Goal: Navigation & Orientation: Find specific page/section

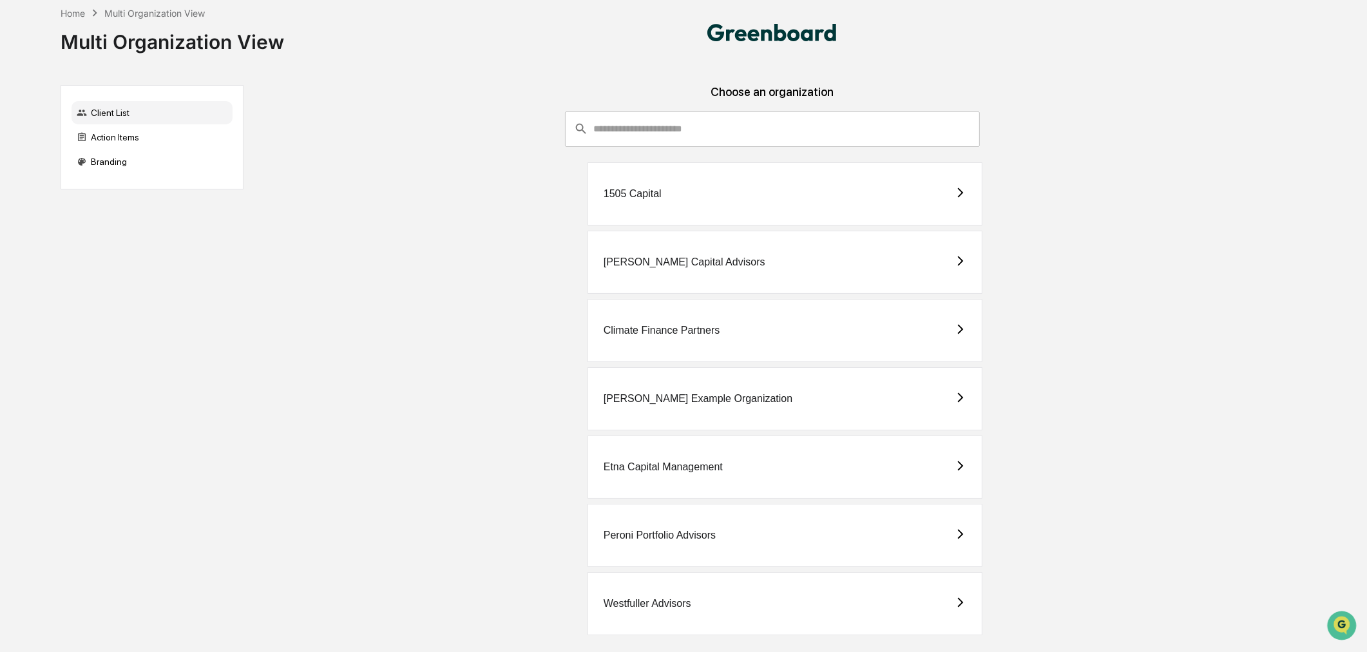
click at [761, 599] on div "Westfuller Advisors" at bounding box center [784, 603] width 395 height 63
click at [715, 616] on div "Westfuller Advisors" at bounding box center [784, 603] width 395 height 63
